Goal: Task Accomplishment & Management: Use online tool/utility

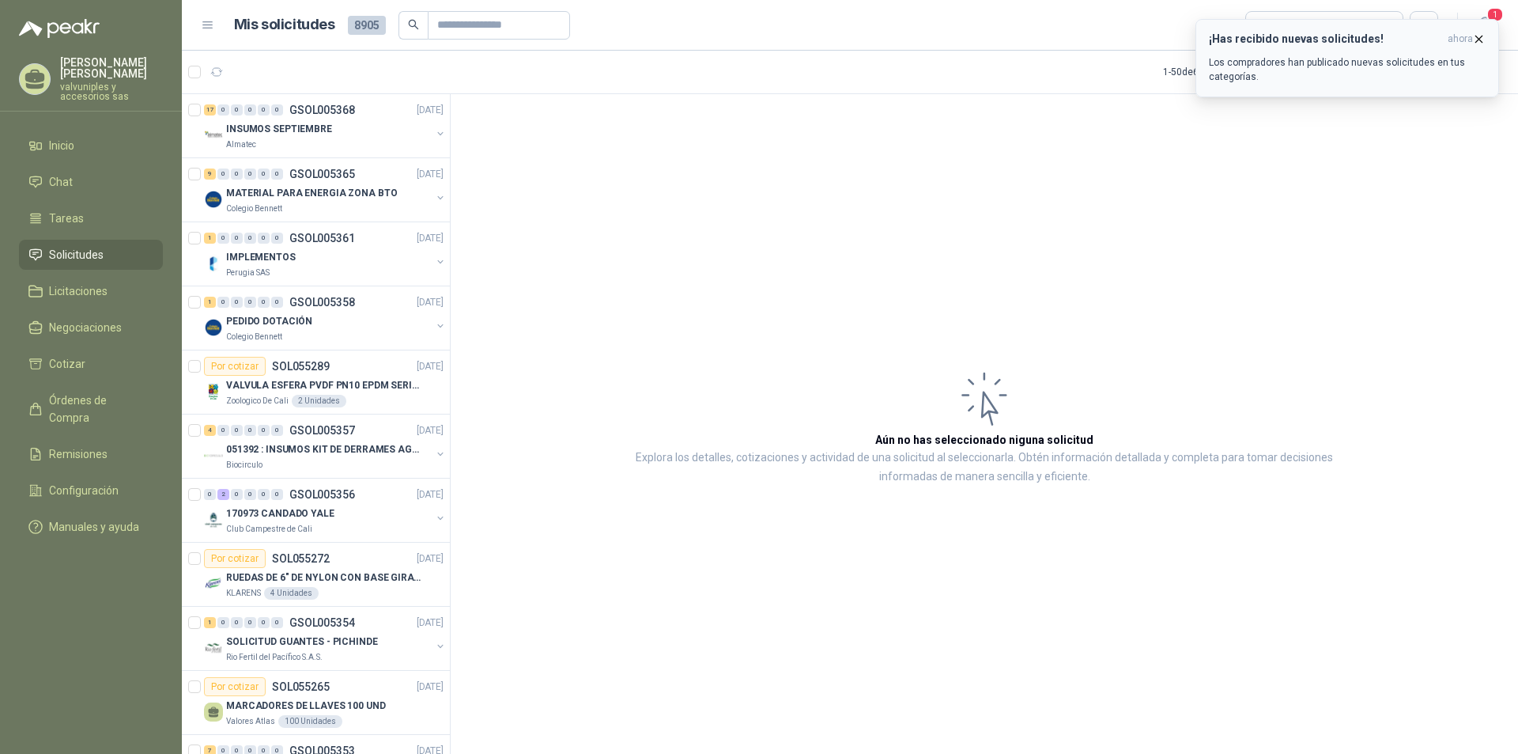
click at [1317, 39] on h3 "¡Has recibido nuevas solicitudes!" at bounding box center [1325, 38] width 232 height 13
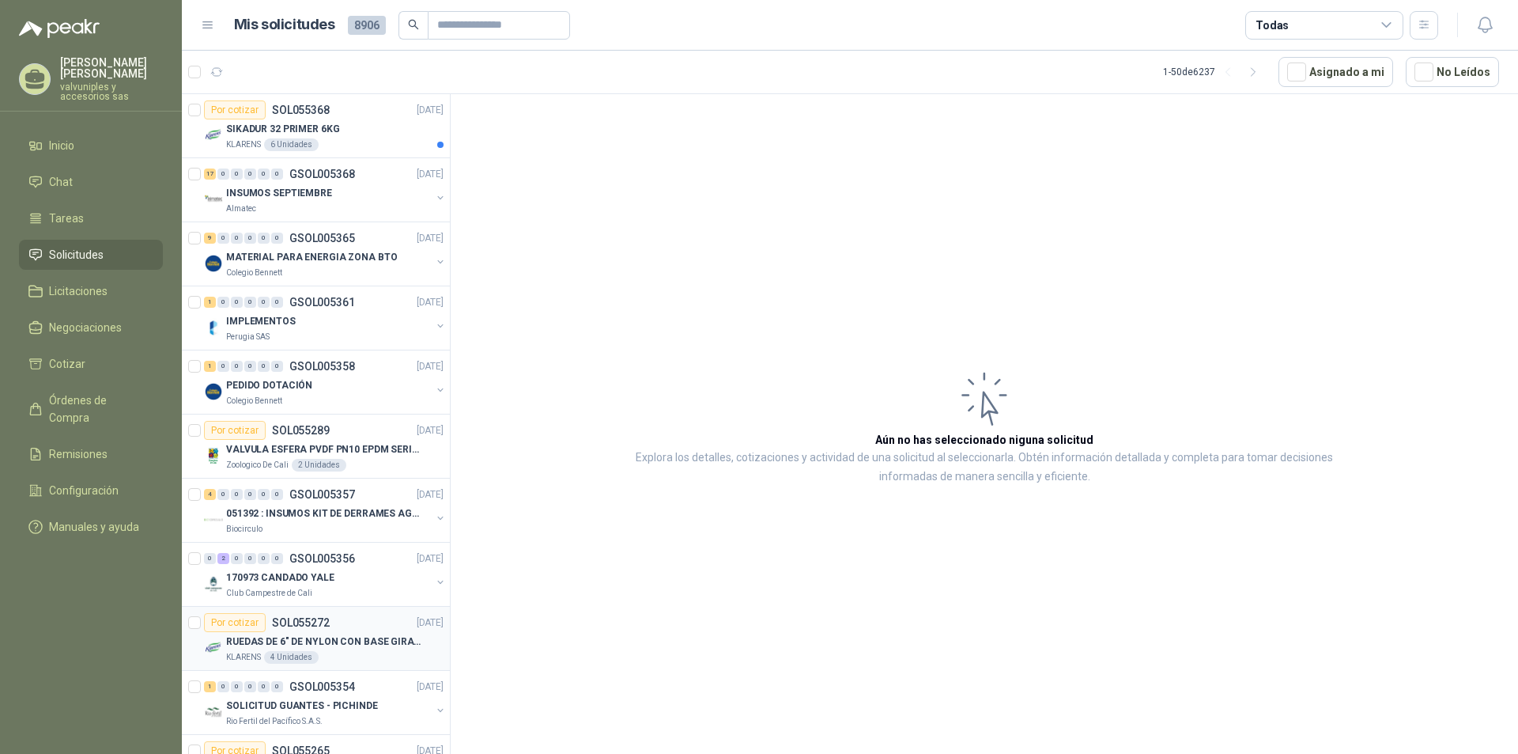
click at [310, 641] on p "RUEDAS DE 6" DE NYLON CON BASE GIRATORIA EN ACERO INOXIDABLE" at bounding box center [324, 641] width 197 height 15
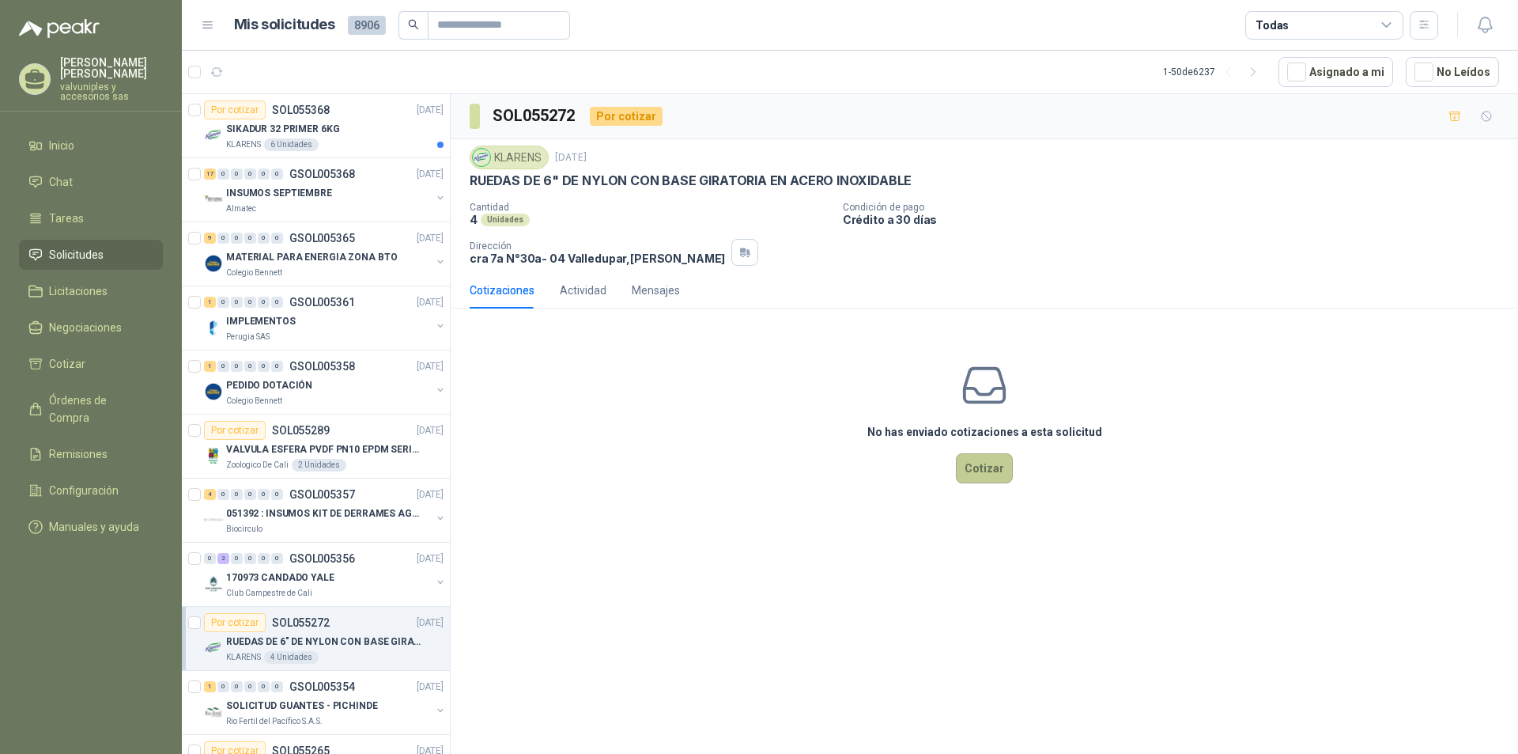
click at [996, 467] on button "Cotizar" at bounding box center [984, 468] width 57 height 30
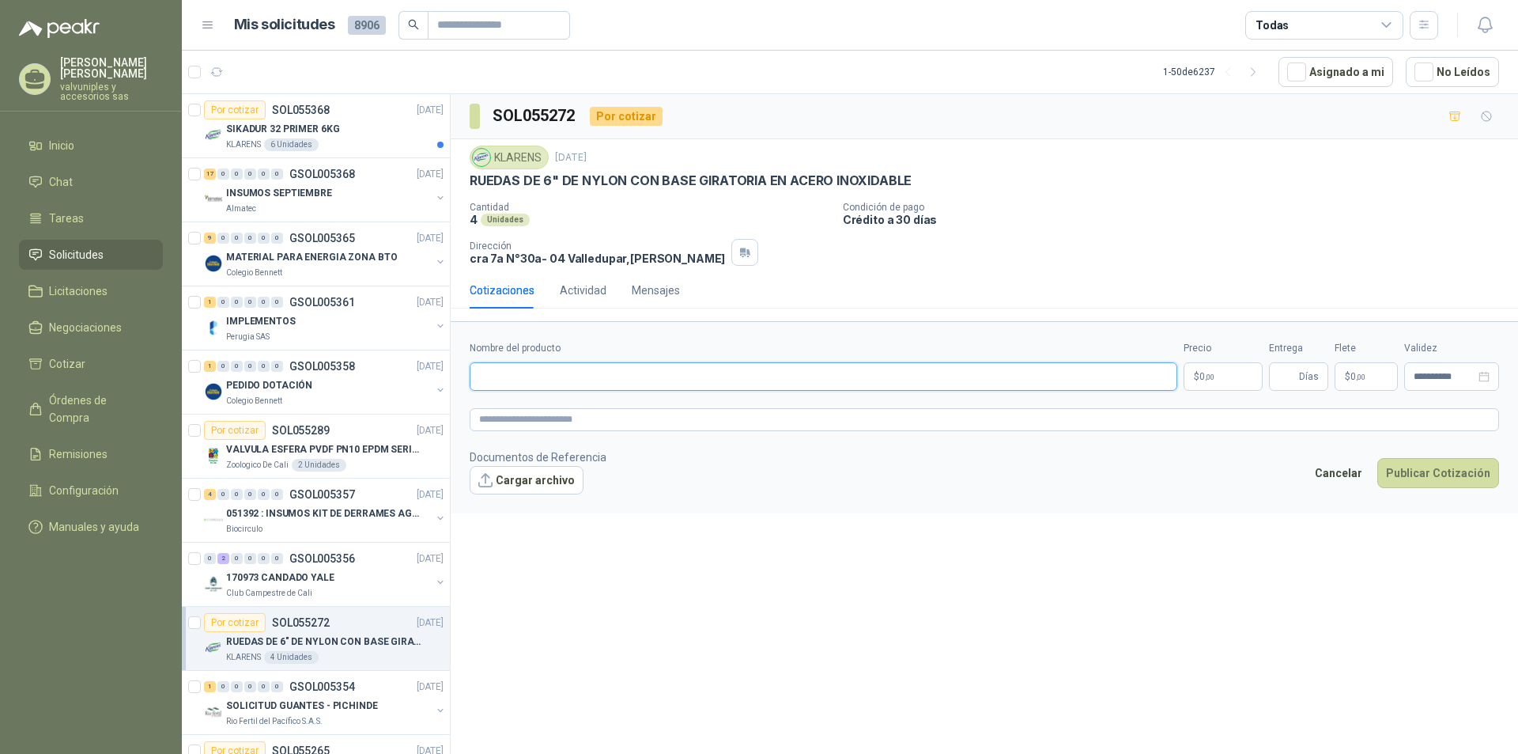
click at [532, 374] on input "Nombre del producto" at bounding box center [824, 376] width 708 height 28
paste input "**********"
type input "**********"
click at [1232, 376] on body "[PERSON_NAME] valvuniples y accesorios sas Inicio Chat Tareas Solicitudes Licit…" at bounding box center [759, 377] width 1518 height 754
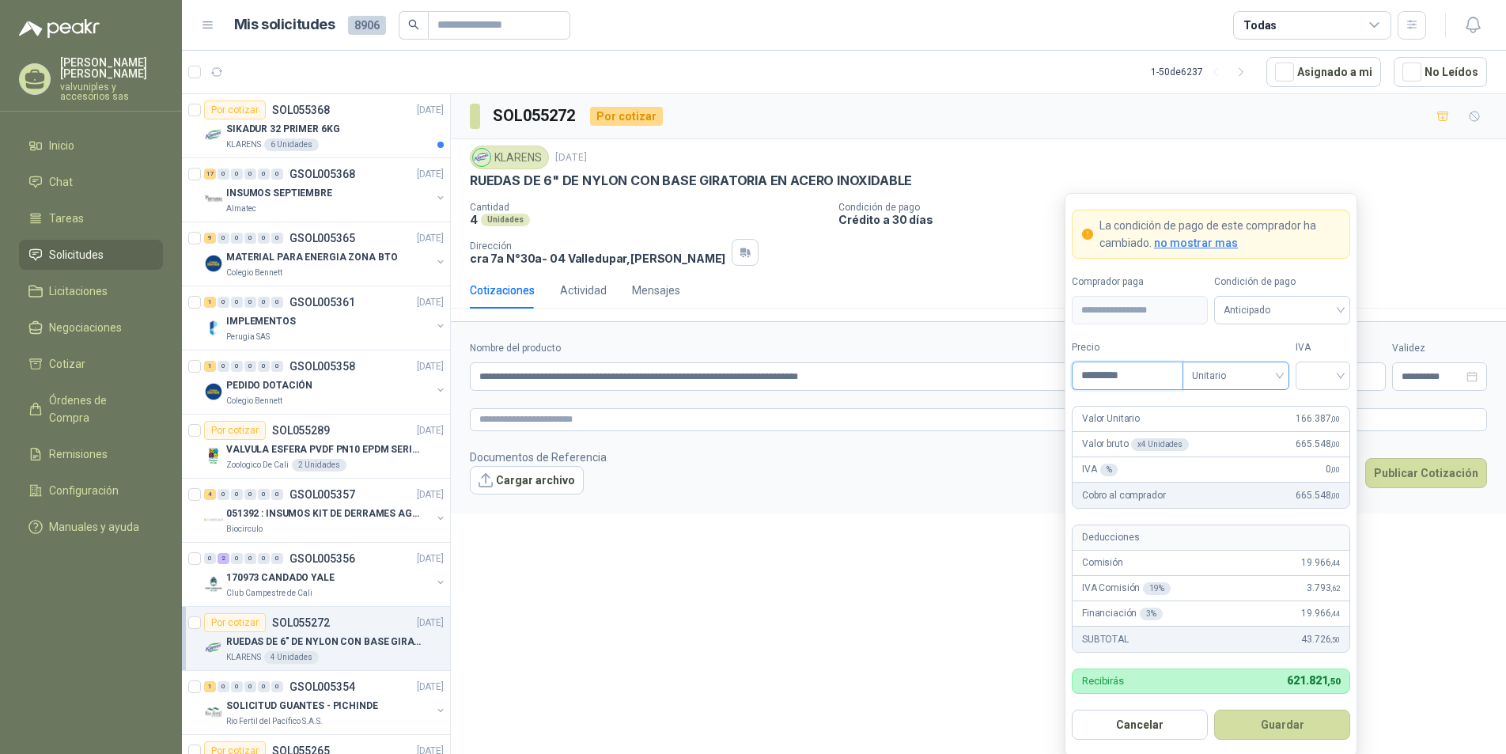
click at [1277, 379] on span "Unitario" at bounding box center [1236, 376] width 88 height 24
type input "*********"
click at [1236, 410] on div "Unitario" at bounding box center [1235, 408] width 81 height 17
click at [1337, 373] on input "search" at bounding box center [1323, 374] width 36 height 24
click at [1317, 410] on div "19%" at bounding box center [1322, 408] width 29 height 17
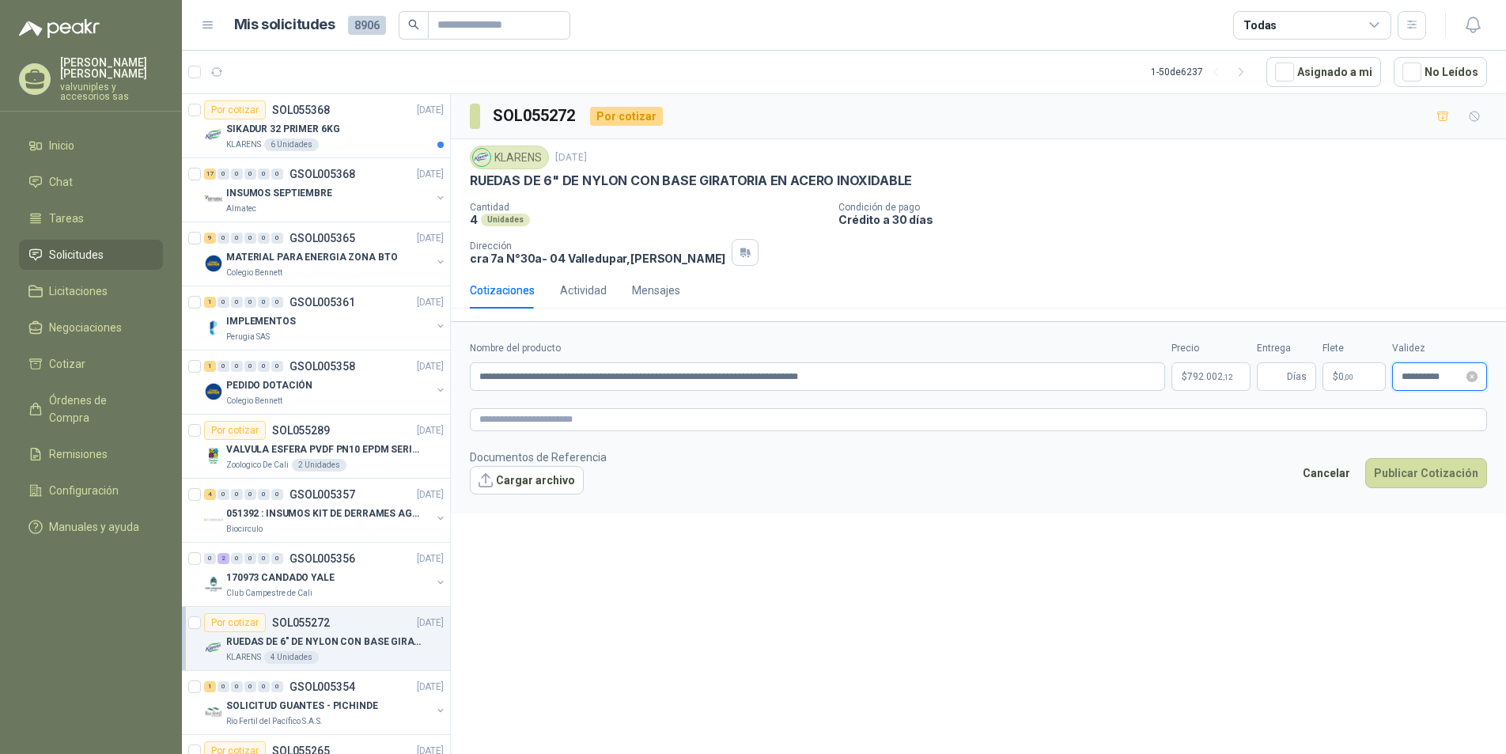
click at [1434, 374] on input "**********" at bounding box center [1432, 377] width 62 height 10
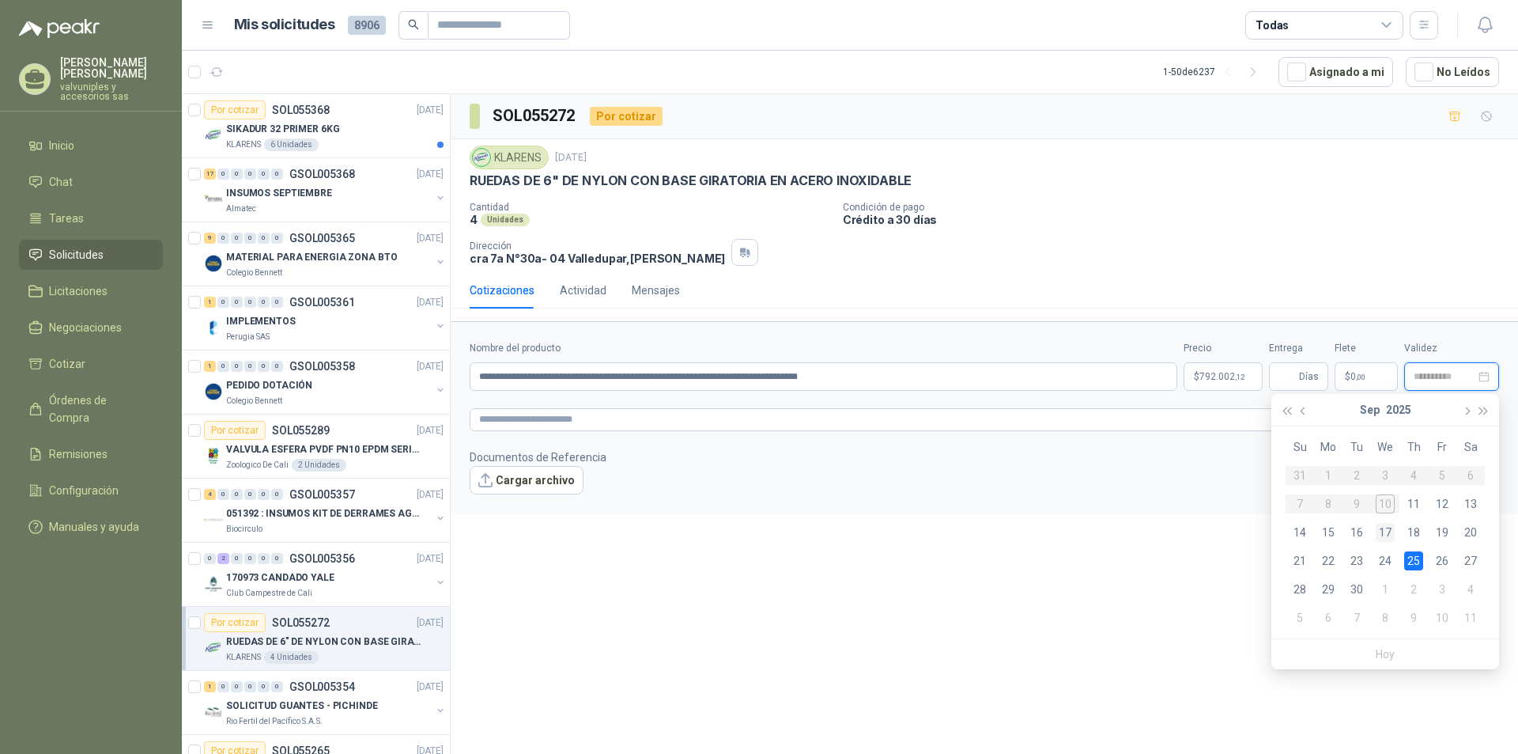
type input "**********"
click at [1379, 528] on div "17" at bounding box center [1385, 532] width 19 height 19
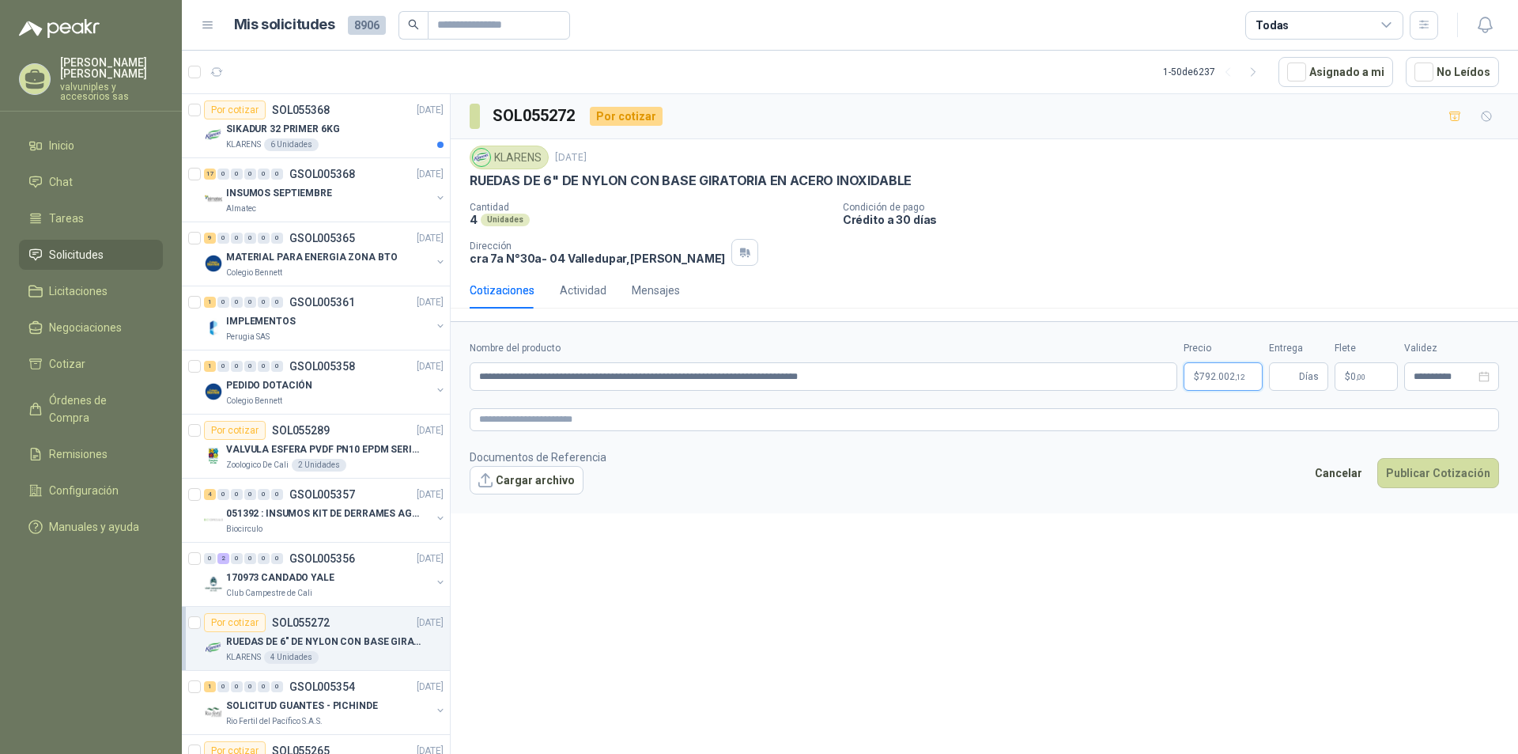
click at [1216, 374] on span "792.002 ,12" at bounding box center [1222, 376] width 45 height 9
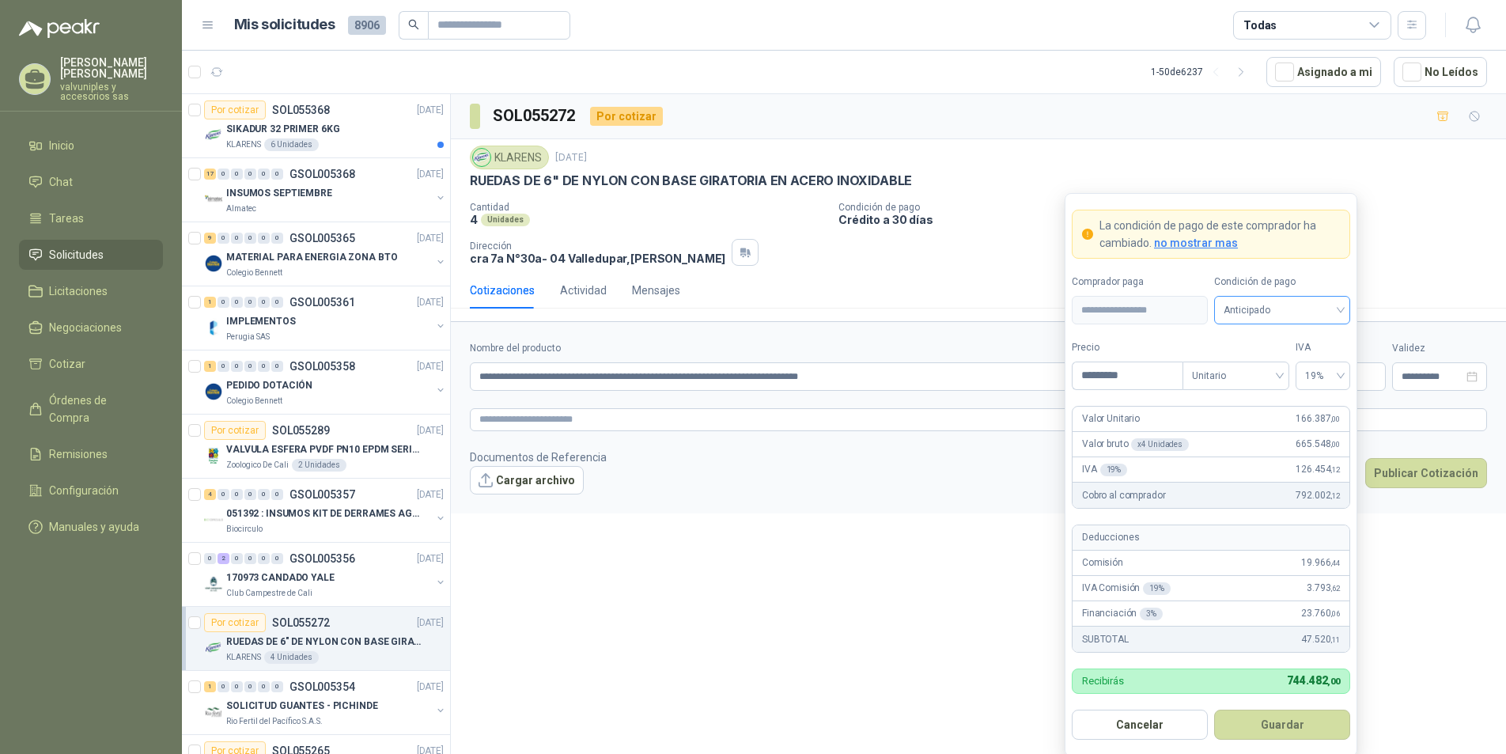
click at [1339, 311] on span "Anticipado" at bounding box center [1281, 310] width 117 height 24
click at [1257, 366] on div "Crédito a 30 días" at bounding box center [1281, 368] width 111 height 17
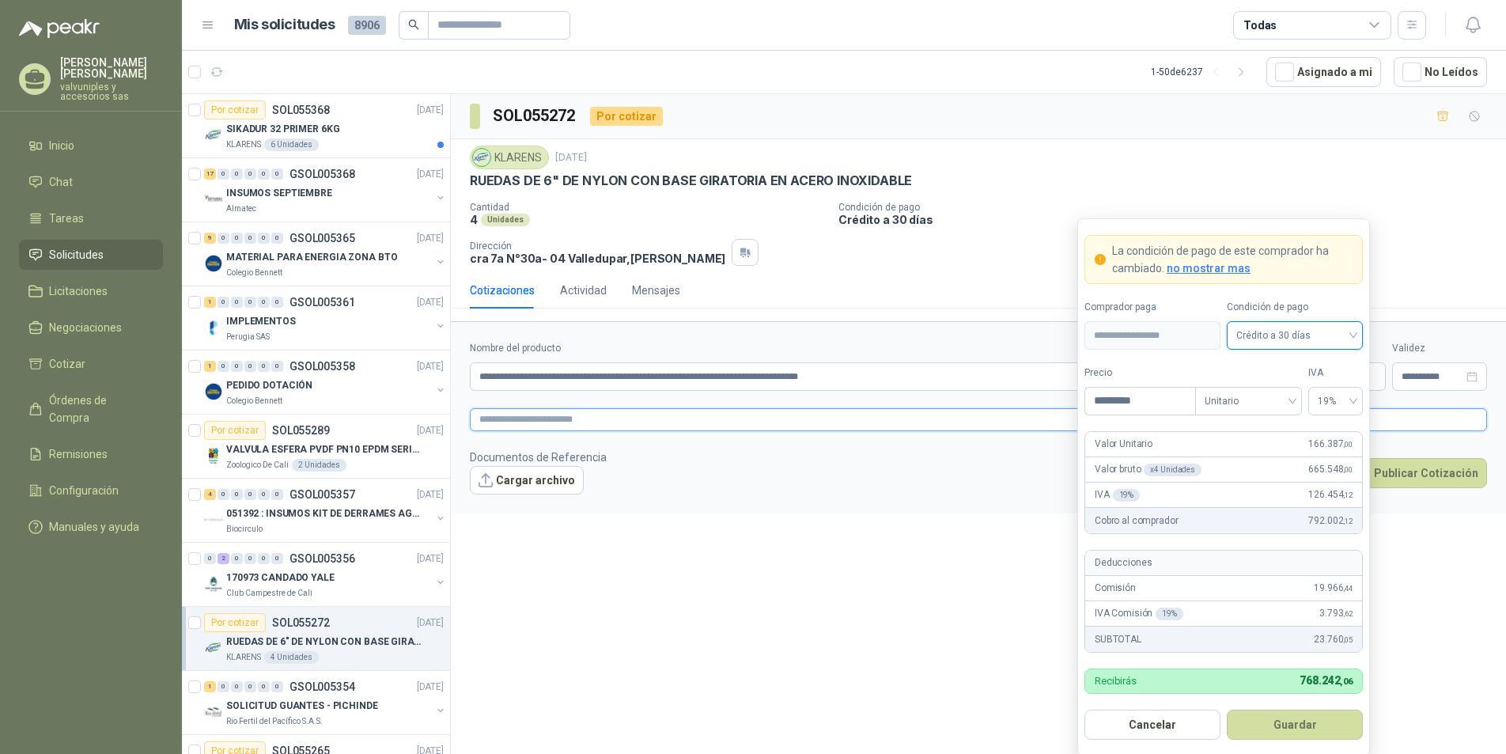
click at [570, 420] on textarea at bounding box center [978, 419] width 1017 height 23
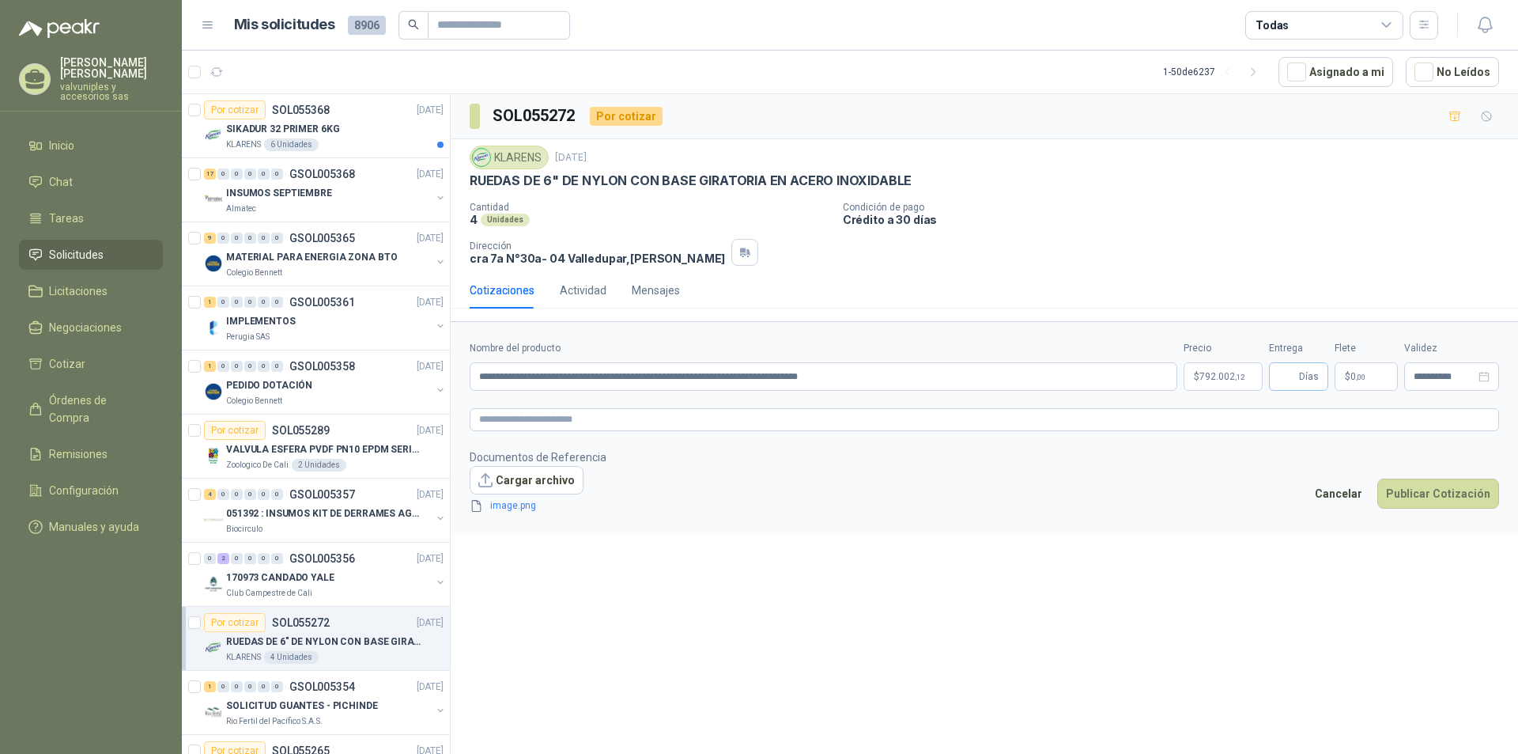
click at [1298, 375] on span "Días" at bounding box center [1298, 376] width 59 height 28
type input "*"
click at [1424, 496] on button "Publicar Cotización" at bounding box center [1438, 493] width 122 height 30
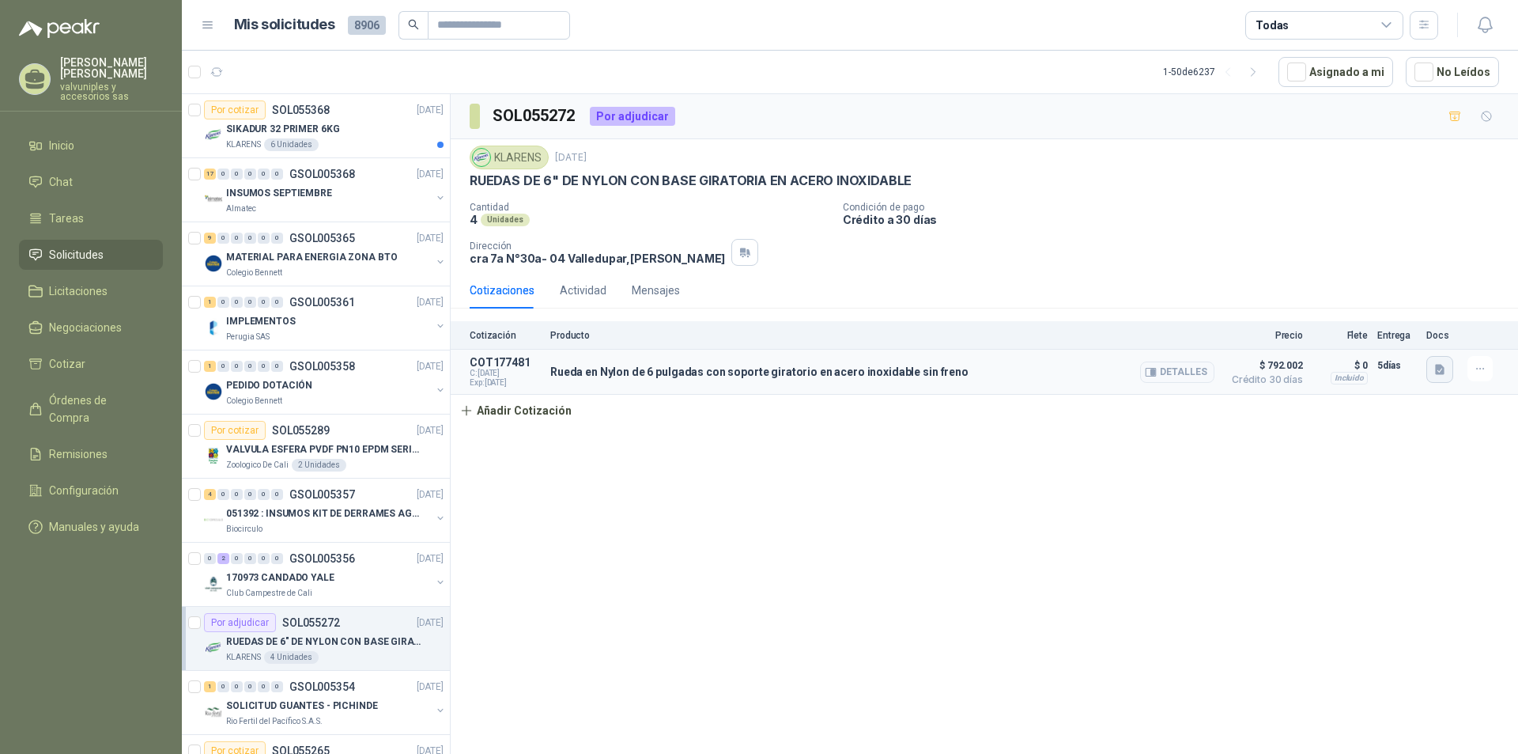
click at [1436, 365] on icon "button" at bounding box center [1439, 370] width 9 height 10
click at [1404, 334] on button "image.png" at bounding box center [1408, 335] width 69 height 17
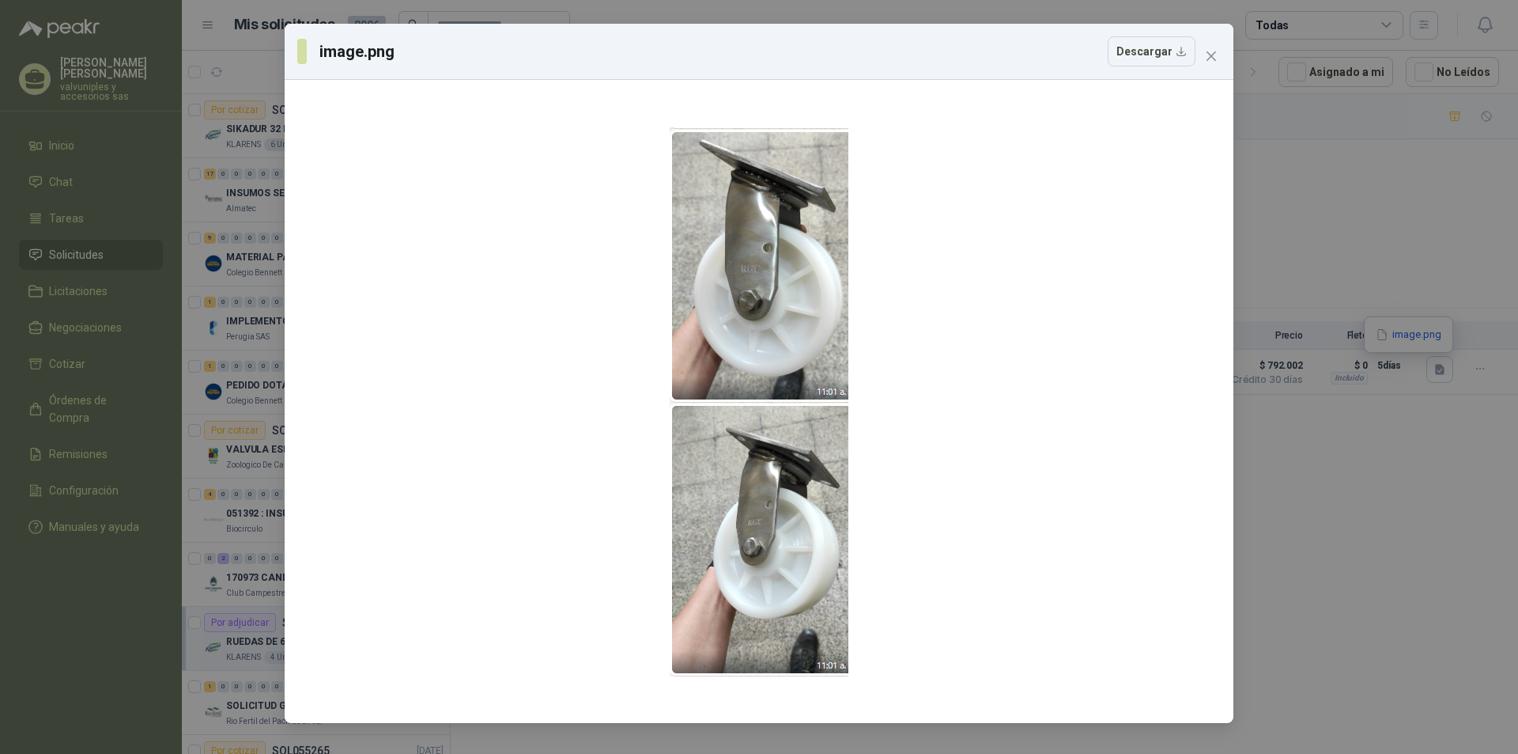
click at [1215, 49] on button "Close" at bounding box center [1211, 55] width 25 height 25
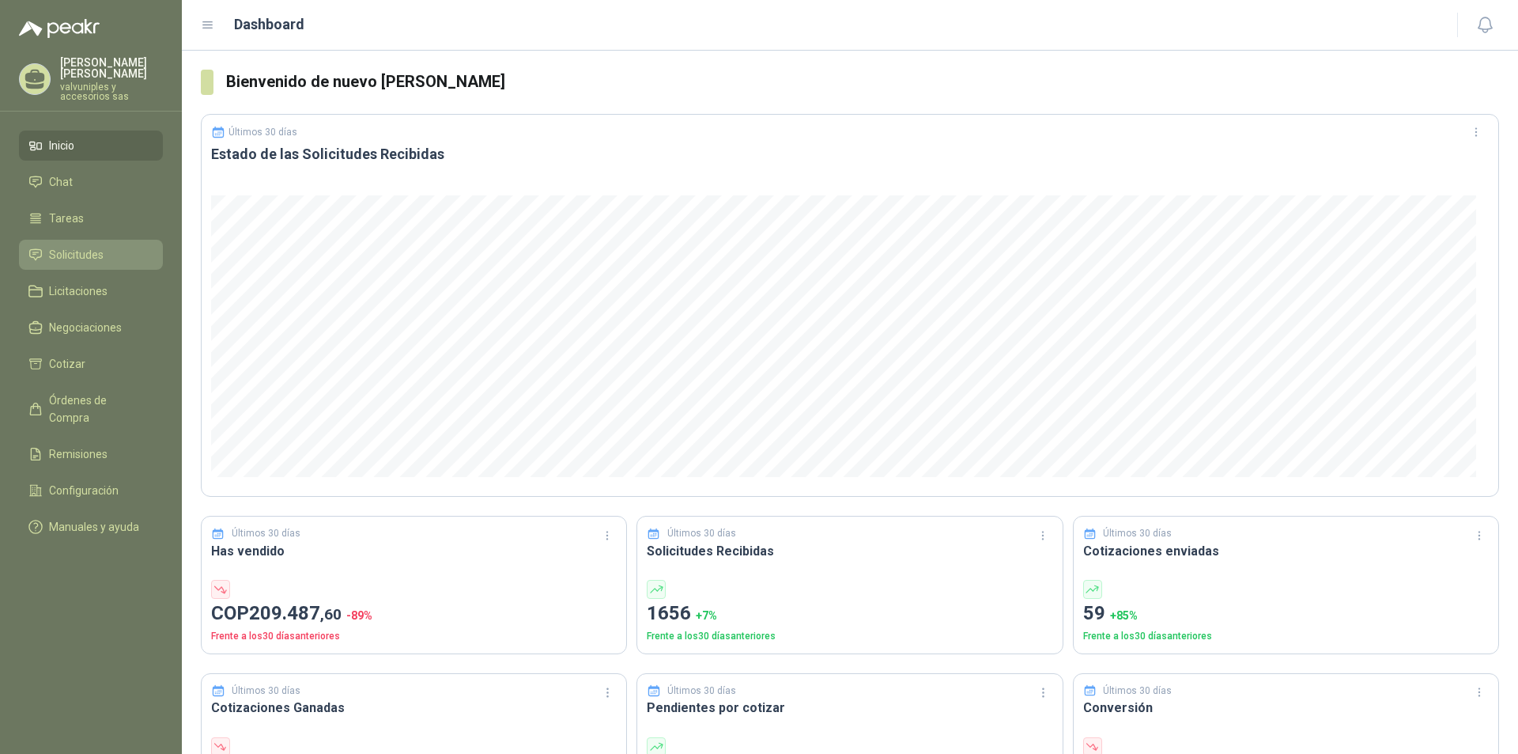
click at [82, 246] on span "Solicitudes" at bounding box center [76, 254] width 55 height 17
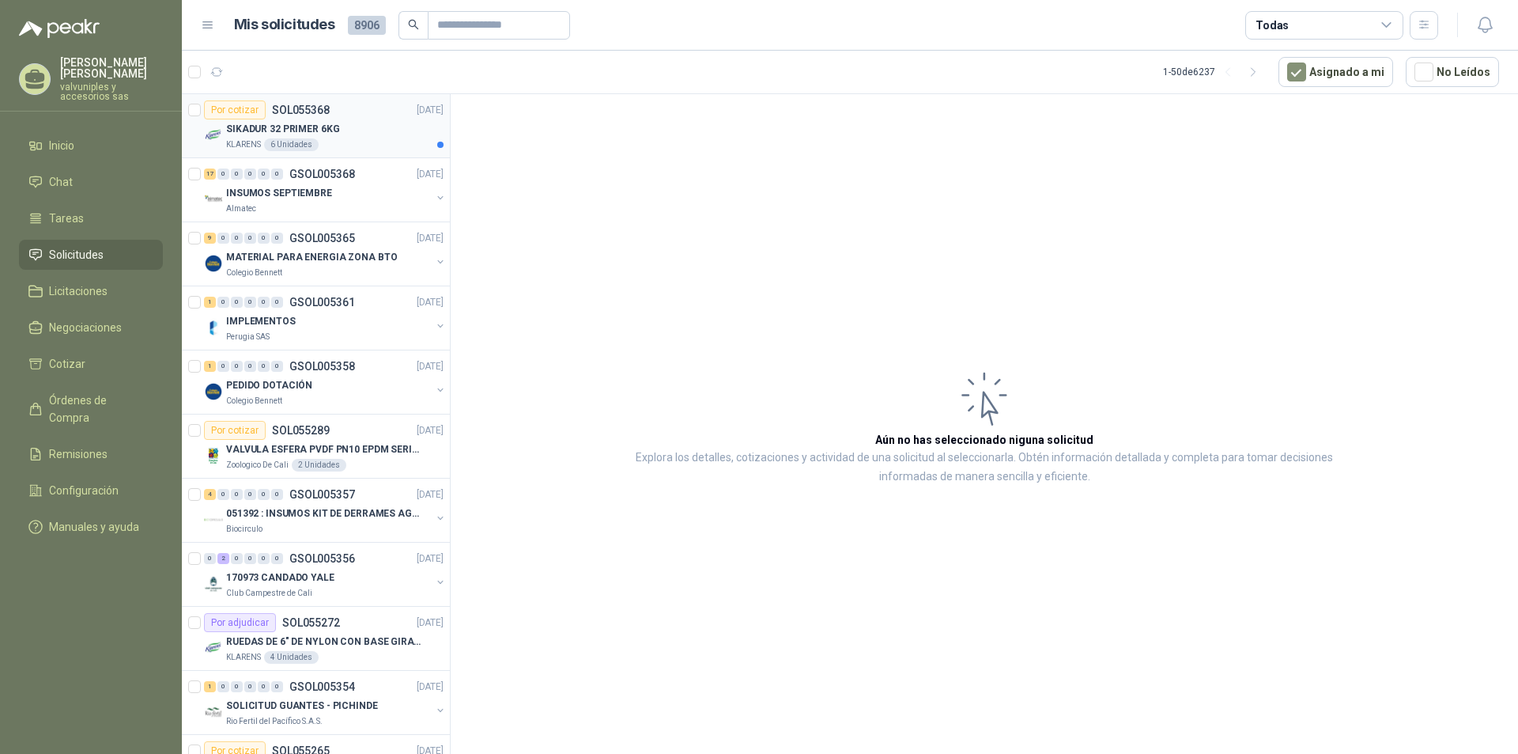
click at [232, 134] on p "SIKADUR 32 PRIMER 6KG" at bounding box center [282, 129] width 113 height 15
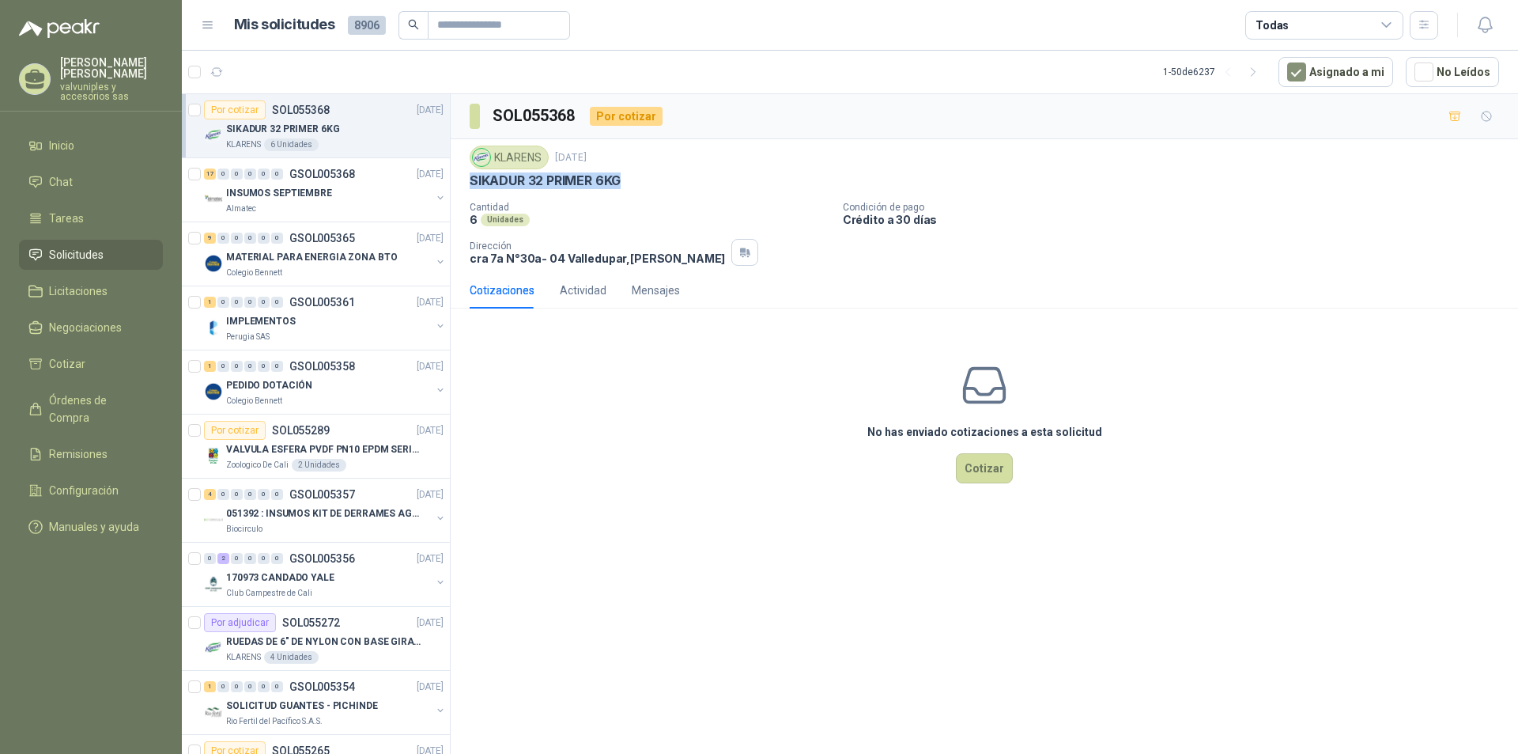
drag, startPoint x: 470, startPoint y: 181, endPoint x: 663, endPoint y: 183, distance: 192.2
click at [663, 183] on div "SIKADUR 32 PRIMER 6KG" at bounding box center [985, 180] width 1030 height 17
copy p "SIKADUR 32 PRIMER 6KG"
